Goal: Obtain resource: Download file/media

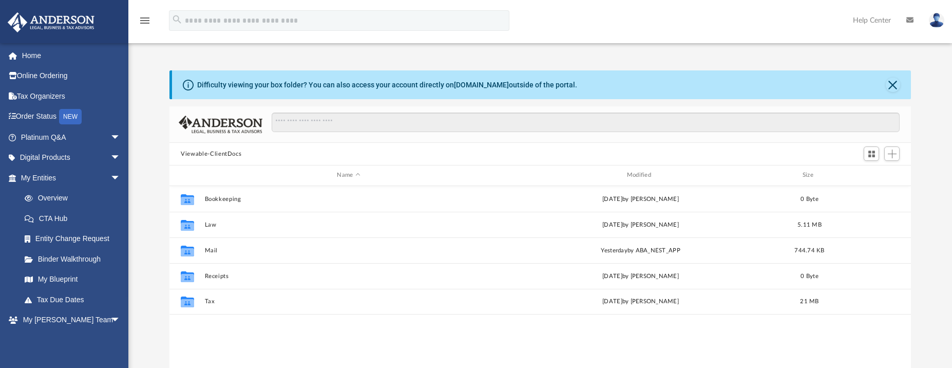
scroll to position [226, 733]
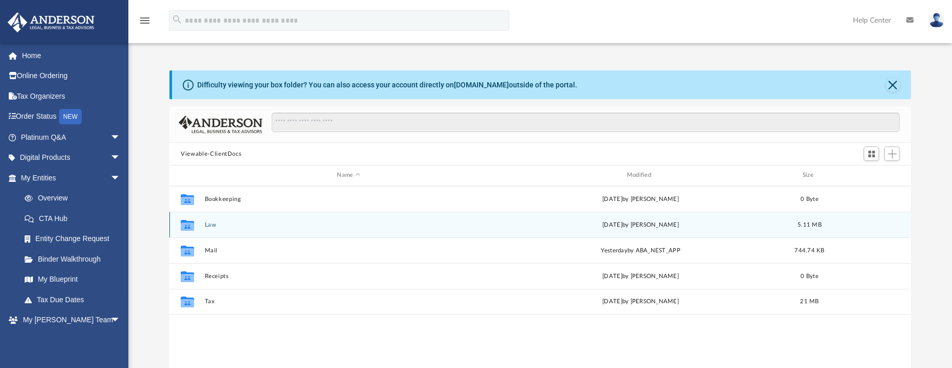
click at [223, 220] on div "Collaborated Folder Law [DATE] by [PERSON_NAME] 5.11 MB" at bounding box center [539, 225] width 741 height 26
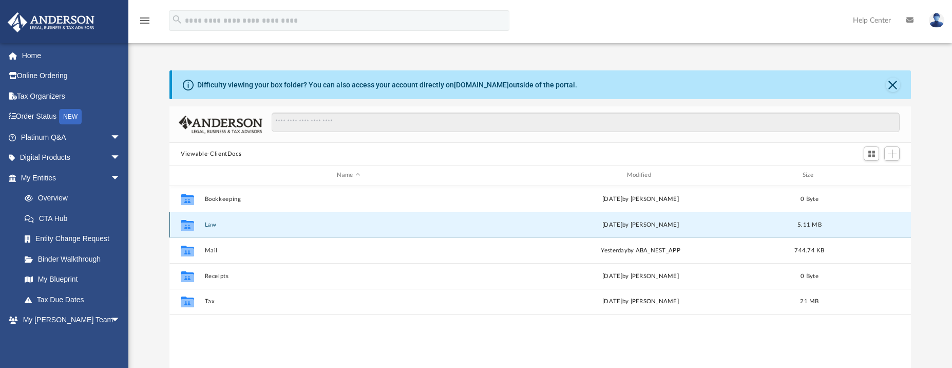
click at [214, 227] on button "Law" at bounding box center [349, 224] width 288 height 7
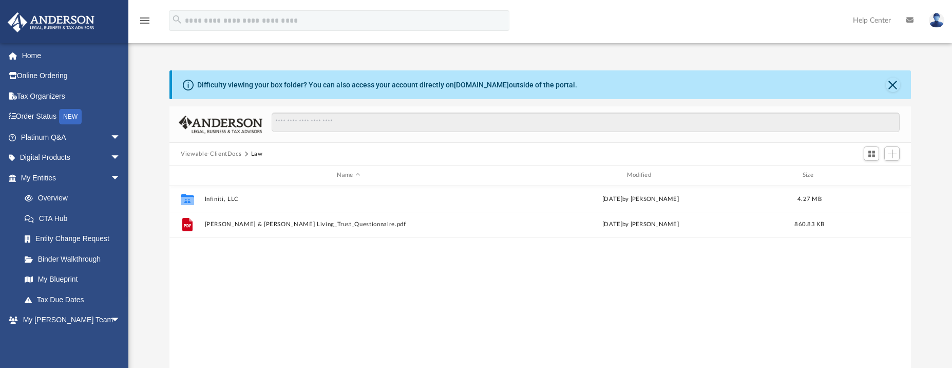
click at [184, 254] on div "Collaborated Folder Infiniti, LLC [DATE] by [PERSON_NAME] 4.27 MB File [PERSON_…" at bounding box center [539, 292] width 741 height 213
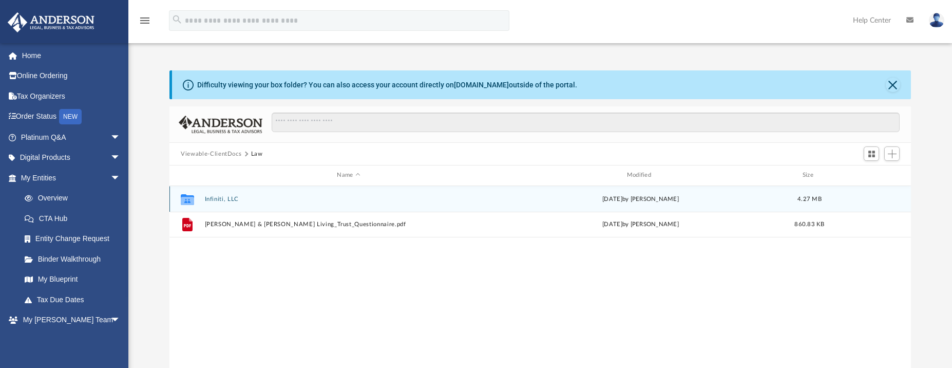
click at [212, 205] on div "Collaborated Folder Infiniti, LLC [DATE] by [PERSON_NAME] 4.27 MB" at bounding box center [539, 199] width 741 height 26
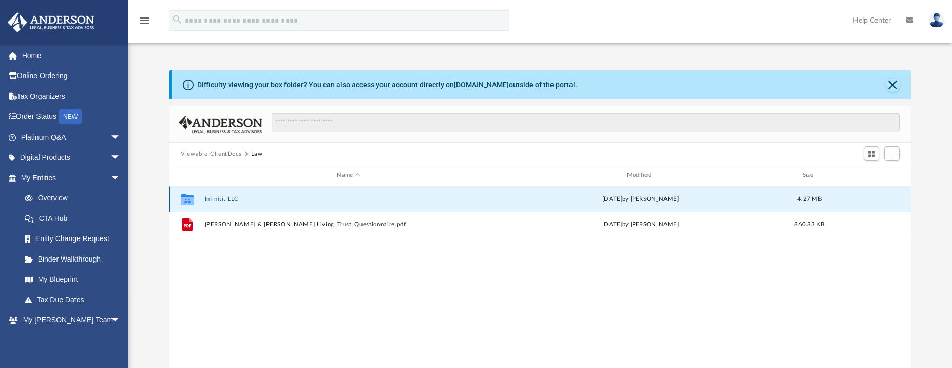
click at [212, 205] on div "Collaborated Folder Infiniti, LLC [DATE] by [PERSON_NAME] 4.27 MB" at bounding box center [539, 199] width 741 height 26
click at [221, 203] on div "Collaborated Folder Infiniti, LLC [DATE] by [PERSON_NAME] 4.27 MB" at bounding box center [539, 199] width 741 height 26
click at [188, 201] on icon "grid" at bounding box center [187, 199] width 13 height 11
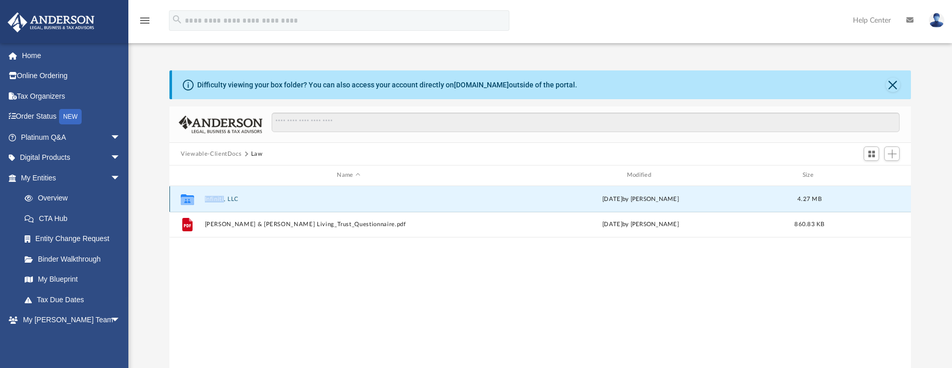
click at [188, 201] on icon "grid" at bounding box center [187, 199] width 13 height 11
click at [655, 203] on div "[DATE] by [PERSON_NAME]" at bounding box center [641, 198] width 288 height 9
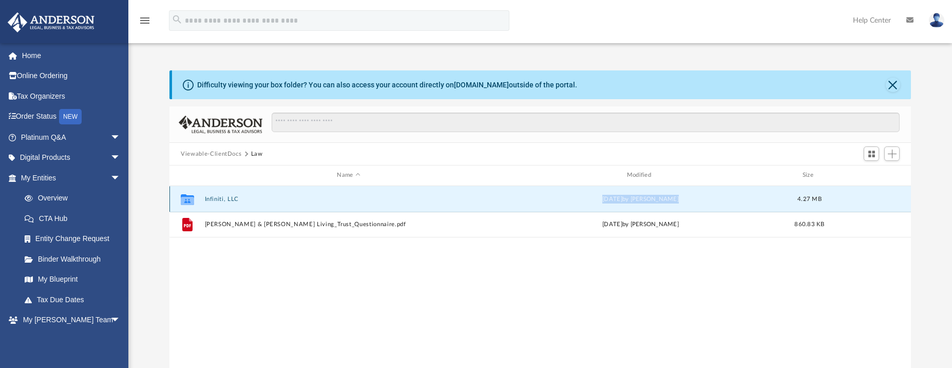
click at [206, 196] on button "Infiniti, LLC" at bounding box center [349, 199] width 288 height 7
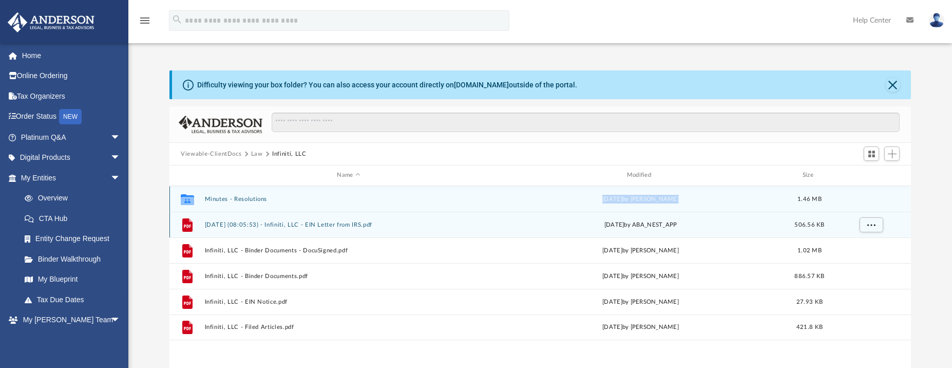
scroll to position [51, 0]
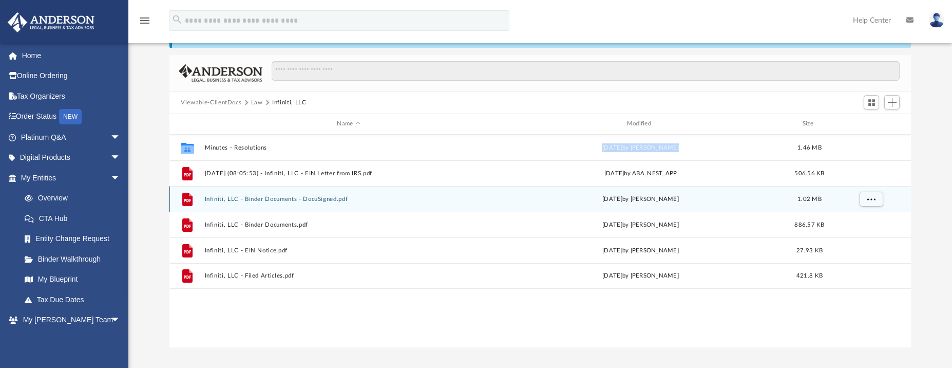
click at [286, 198] on button "Infiniti, LLC - Binder Documents - DocuSigned.pdf" at bounding box center [349, 199] width 288 height 7
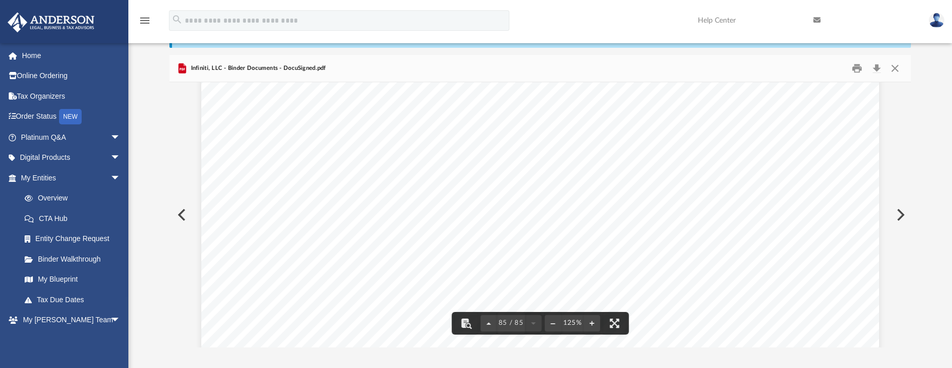
scroll to position [57880, 0]
click at [855, 73] on button "Print" at bounding box center [857, 69] width 21 height 16
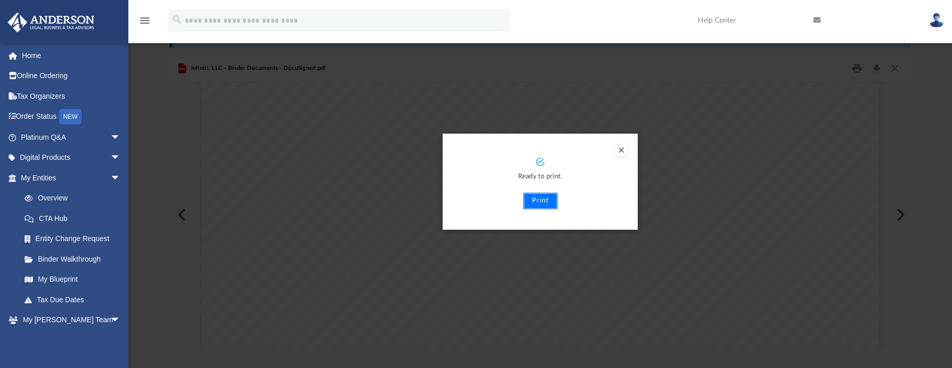
click at [552, 204] on button "Print" at bounding box center [540, 201] width 34 height 16
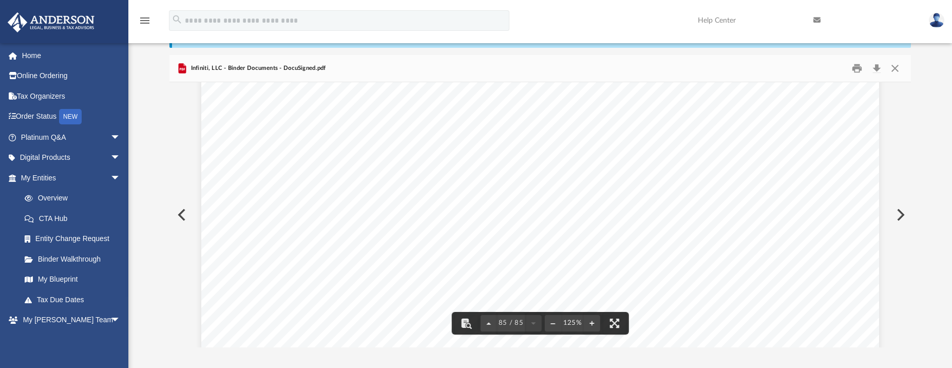
click at [491, 134] on div "Docusign Envelope ID: 74AE8E0D-21F0-4BA8-85AA-6490936A57A2" at bounding box center [540, 231] width 678 height 524
click at [899, 70] on button "Close" at bounding box center [894, 69] width 18 height 16
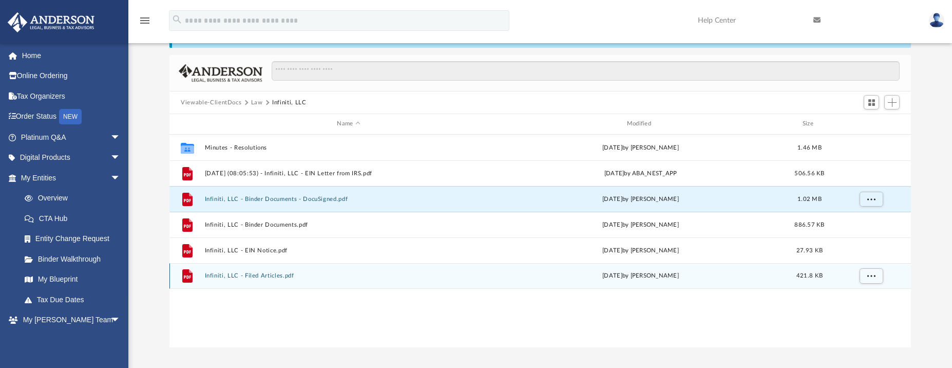
click at [578, 266] on div "File Infiniti, LLC - Filed Articles.pdf [DATE] by [PERSON_NAME] 421.8 KB" at bounding box center [539, 276] width 741 height 26
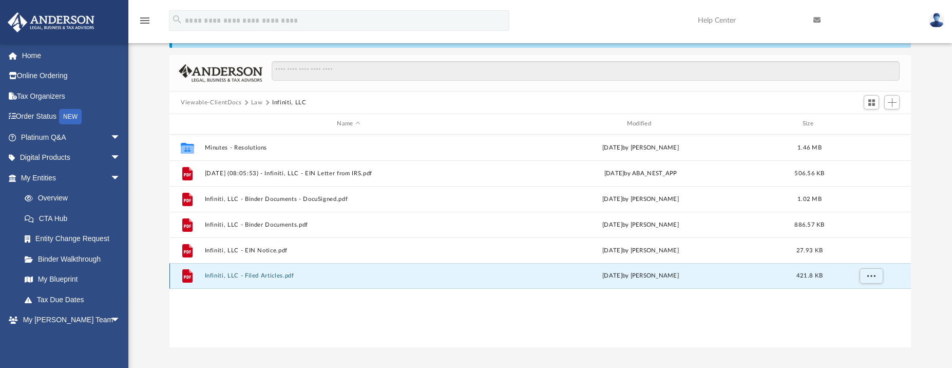
click at [616, 278] on div "[DATE] by [PERSON_NAME]" at bounding box center [641, 275] width 288 height 9
click at [257, 274] on button "Infiniti, LLC - Filed Articles.pdf" at bounding box center [349, 275] width 288 height 7
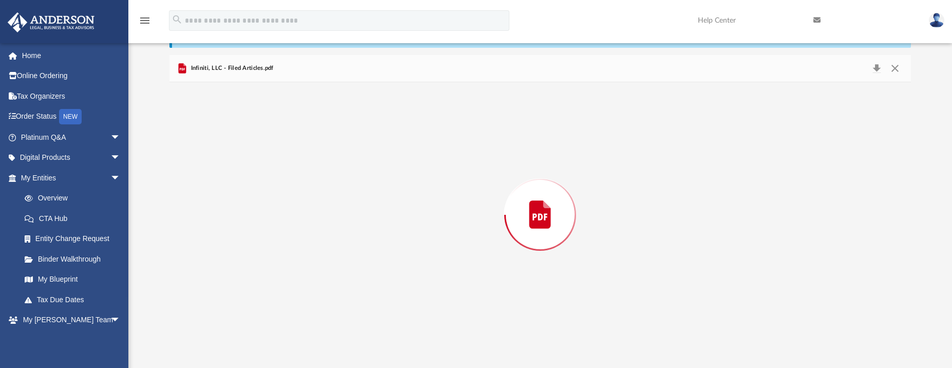
click at [257, 274] on div "Preview" at bounding box center [539, 214] width 741 height 265
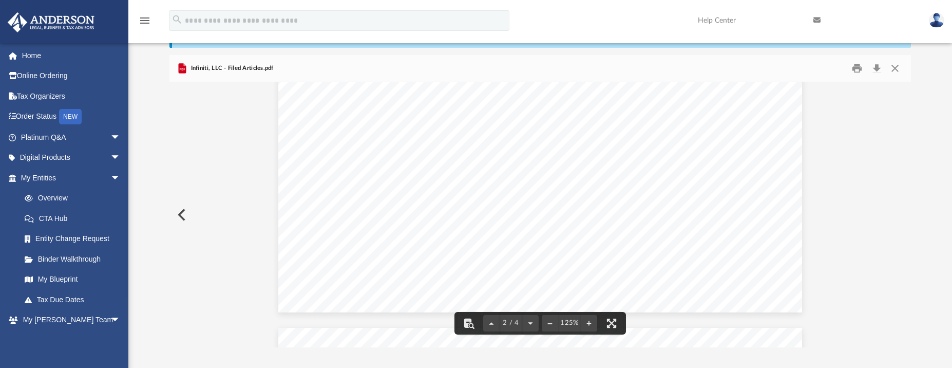
scroll to position [1070, 0]
drag, startPoint x: 880, startPoint y: 66, endPoint x: 880, endPoint y: 71, distance: 5.2
click at [880, 67] on button "Download" at bounding box center [876, 69] width 18 height 16
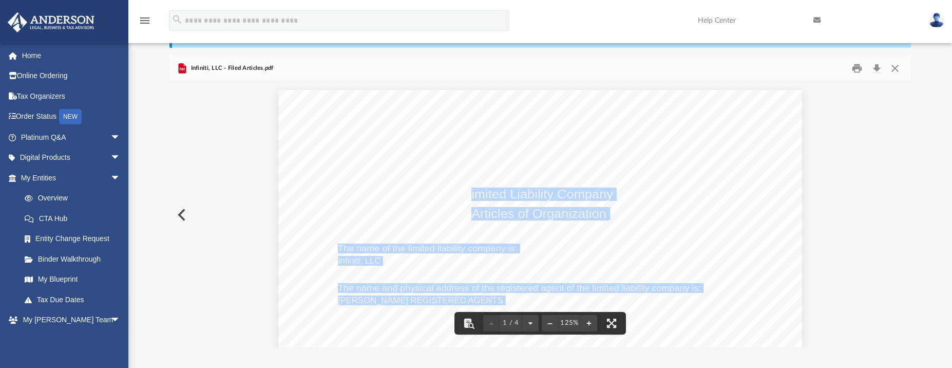
drag, startPoint x: 467, startPoint y: 196, endPoint x: 639, endPoint y: 220, distance: 173.7
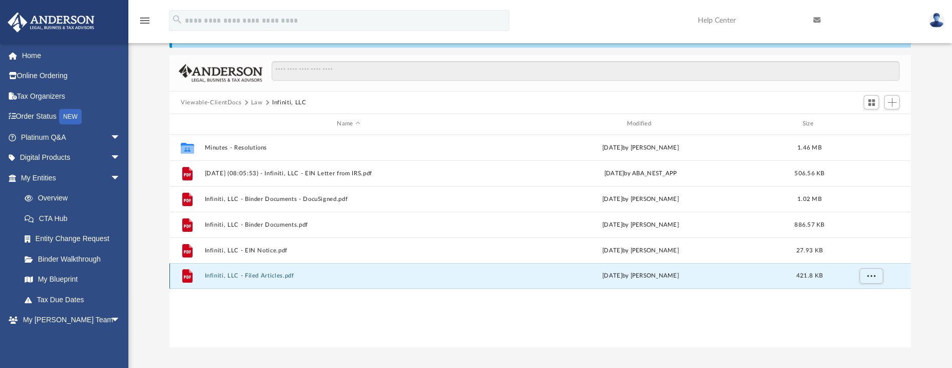
click at [256, 275] on button "Infiniti, LLC - Filed Articles.pdf" at bounding box center [349, 275] width 288 height 7
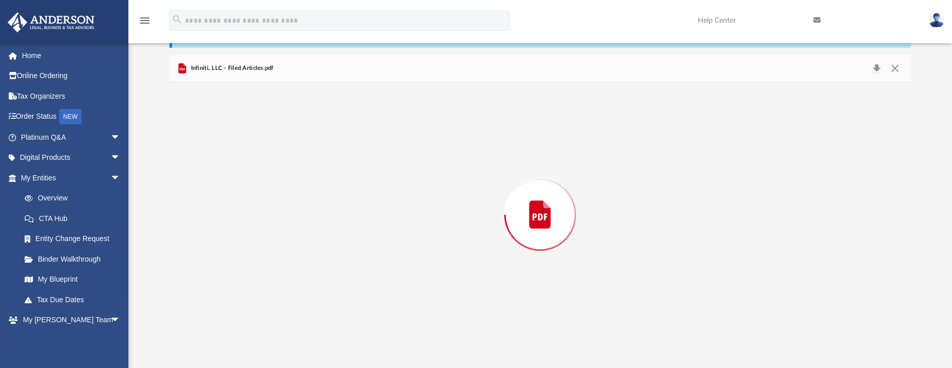
click at [256, 275] on div "Preview" at bounding box center [539, 214] width 741 height 265
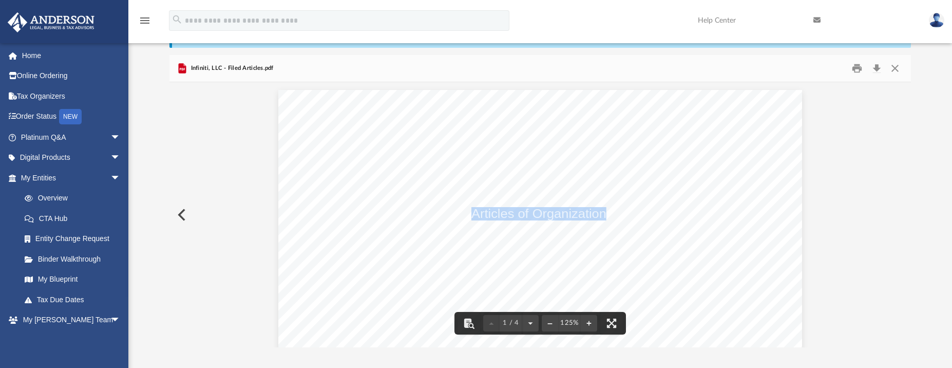
drag, startPoint x: 601, startPoint y: 215, endPoint x: 470, endPoint y: 212, distance: 130.5
click at [471, 212] on span "Articles of Organization" at bounding box center [538, 214] width 135 height 12
click at [67, 113] on div "NEW" at bounding box center [70, 116] width 23 height 15
click at [69, 164] on link "Digital Products arrow_drop_down" at bounding box center [71, 157] width 129 height 21
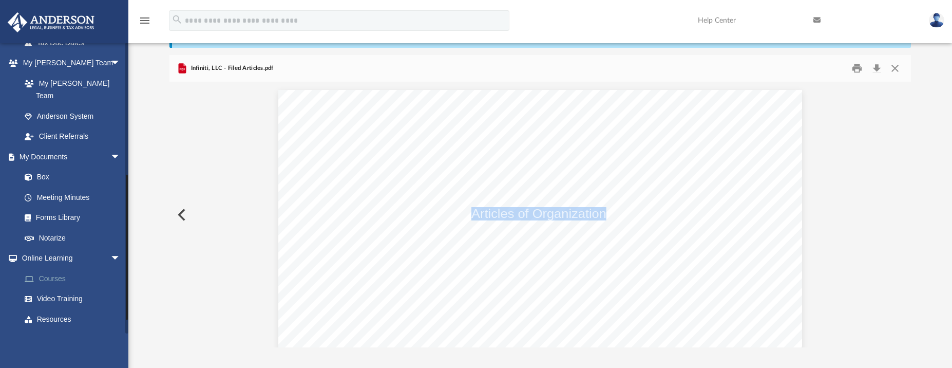
scroll to position [283, 0]
